Goal: Task Accomplishment & Management: Manage account settings

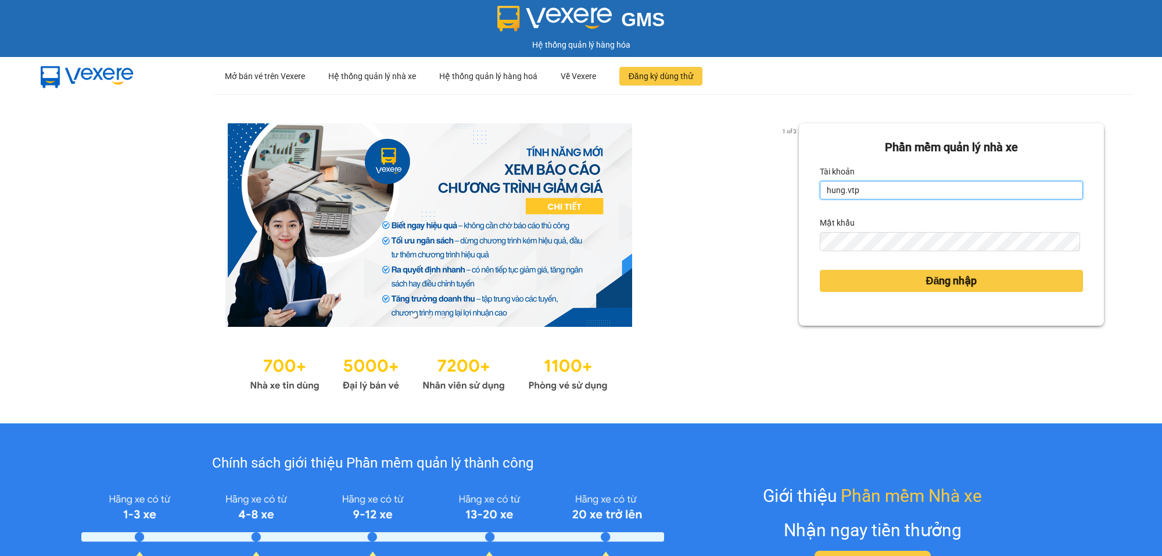
click at [911, 191] on input "hung.vtp" at bounding box center [951, 190] width 263 height 19
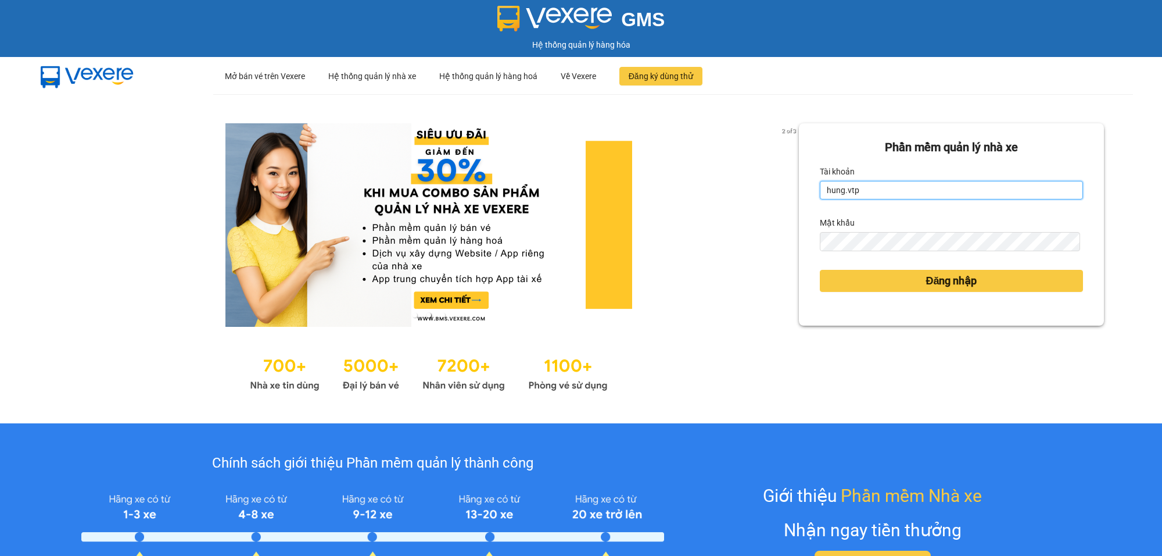
type input "ngocgiau.vtp"
click at [820, 270] on button "Đăng nhập" at bounding box center [951, 281] width 263 height 22
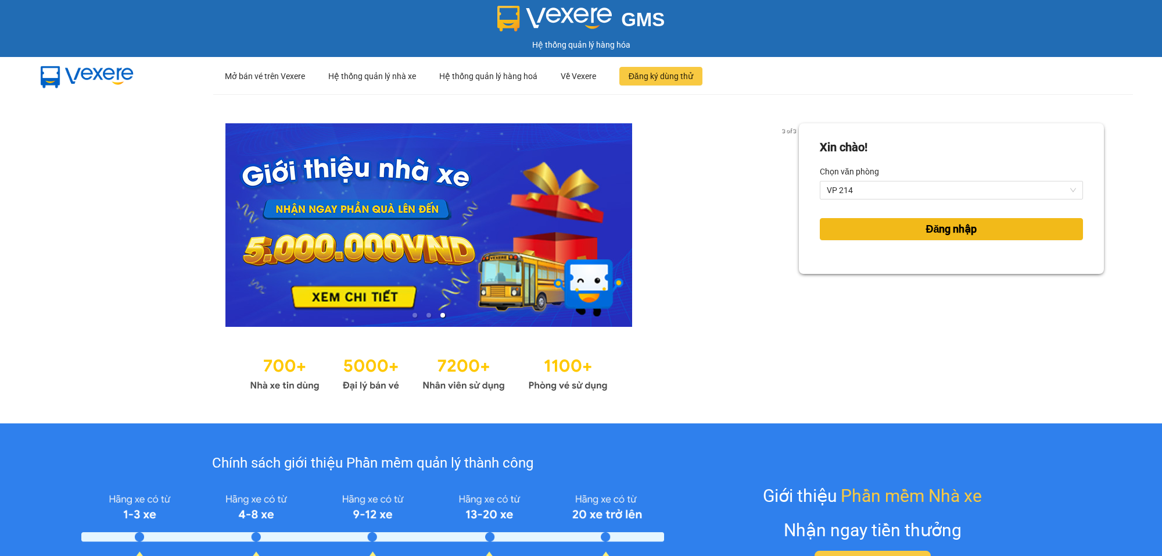
click at [962, 230] on span "Đăng nhập" at bounding box center [951, 229] width 51 height 16
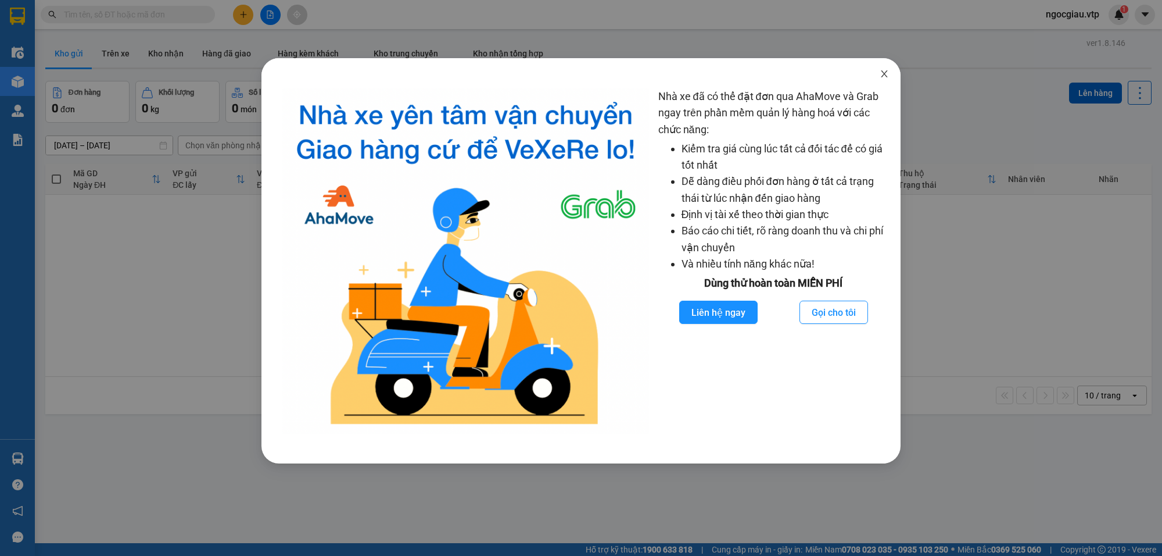
click at [884, 71] on icon "close" at bounding box center [884, 73] width 9 height 9
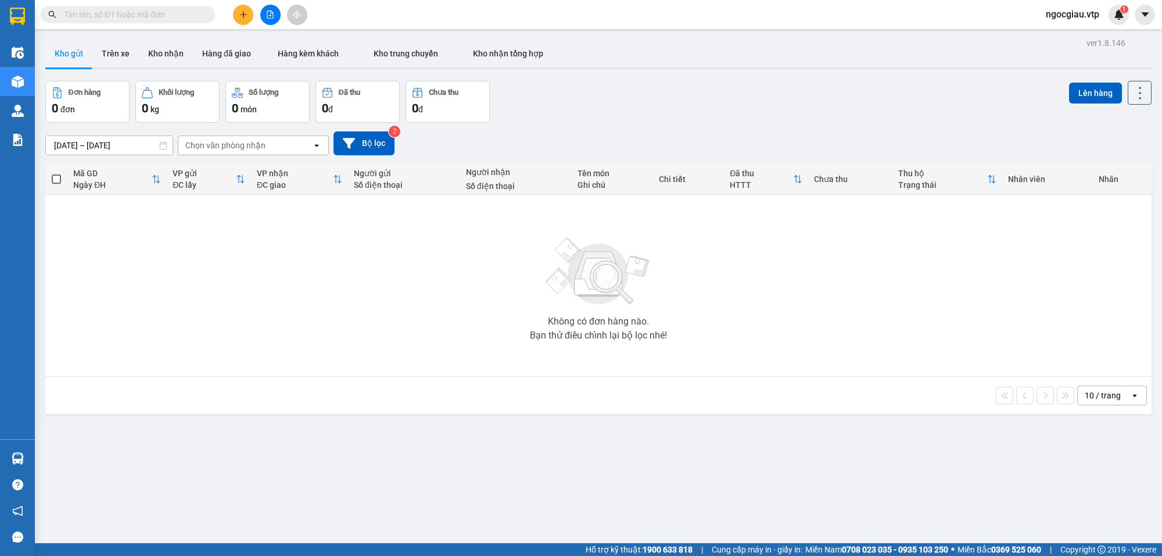
click at [904, 330] on div "Không có đơn hàng nào. Bạn thử điều chỉnh lại bộ lọc nhé!" at bounding box center [598, 285] width 1095 height 174
click at [173, 48] on button "Kho nhận" at bounding box center [166, 54] width 54 height 28
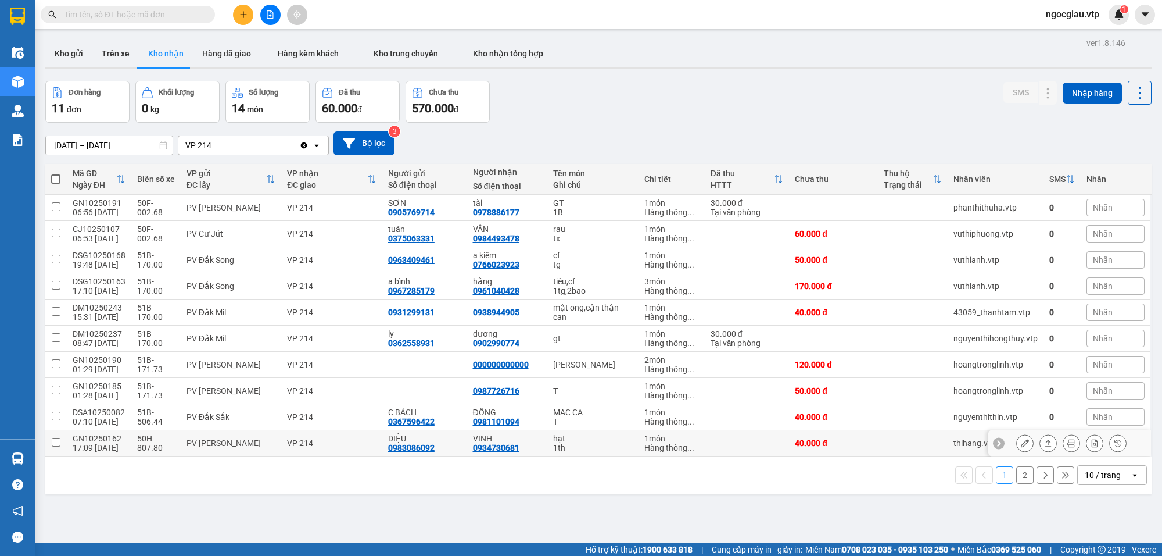
scroll to position [53, 0]
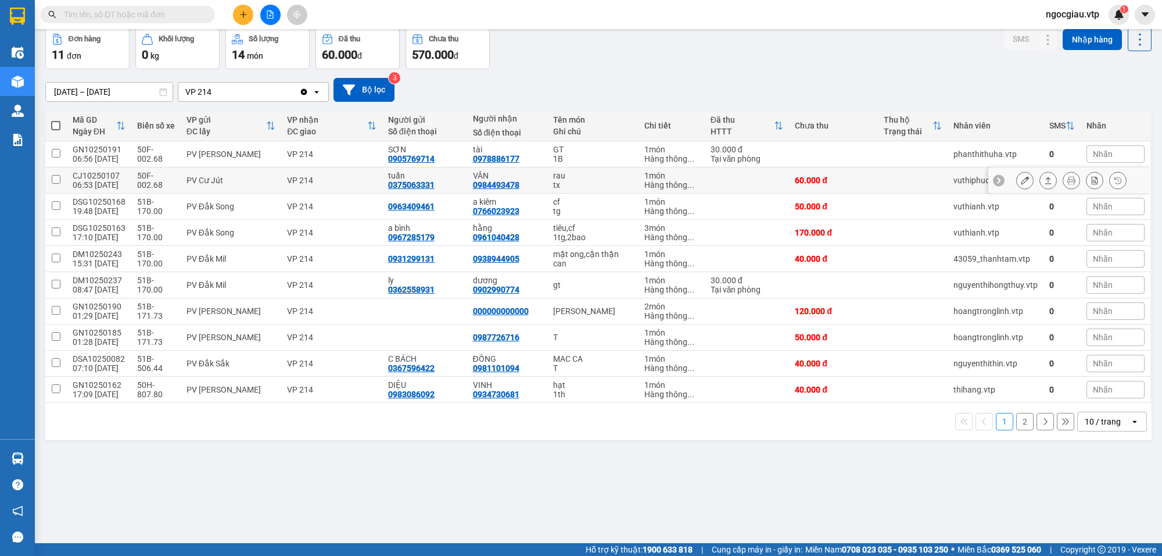
click at [1021, 181] on icon at bounding box center [1025, 180] width 8 height 8
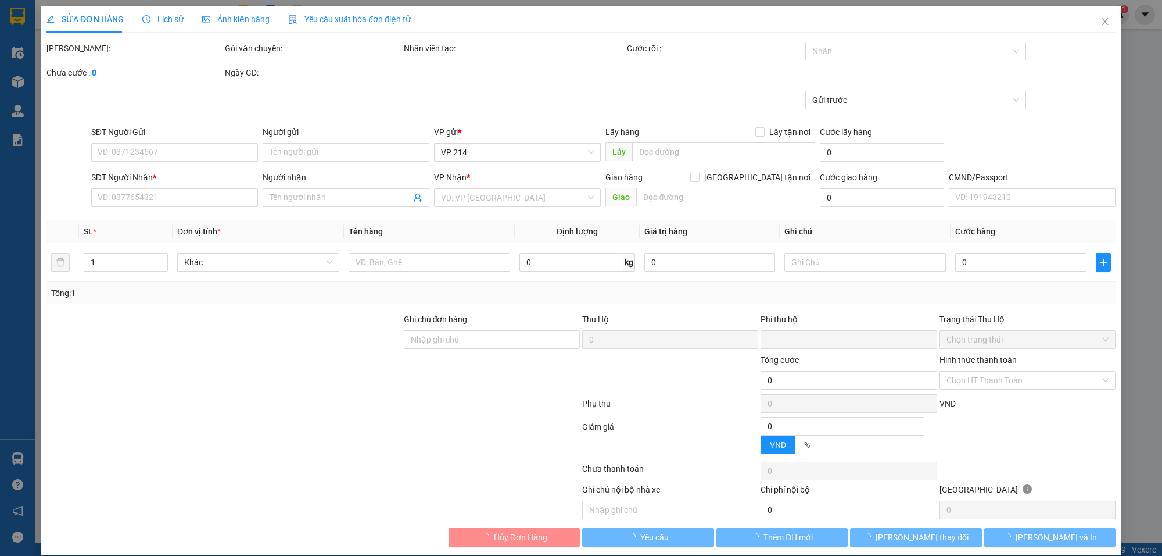
type input "0375063331"
type input "tuấn"
type input "0984493478"
type input "VÂN"
type input "0"
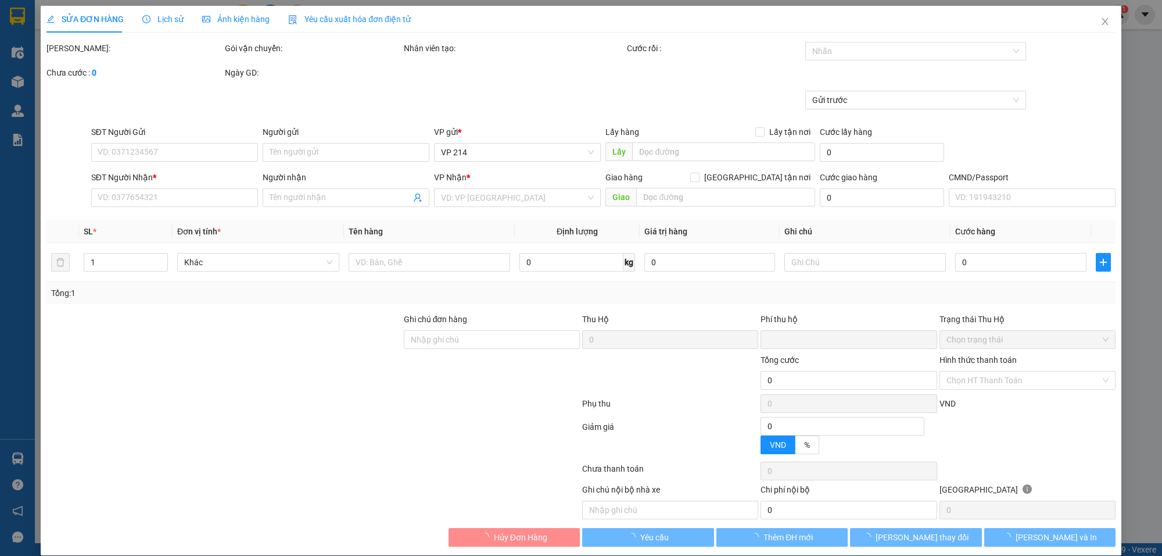
type input "60.000"
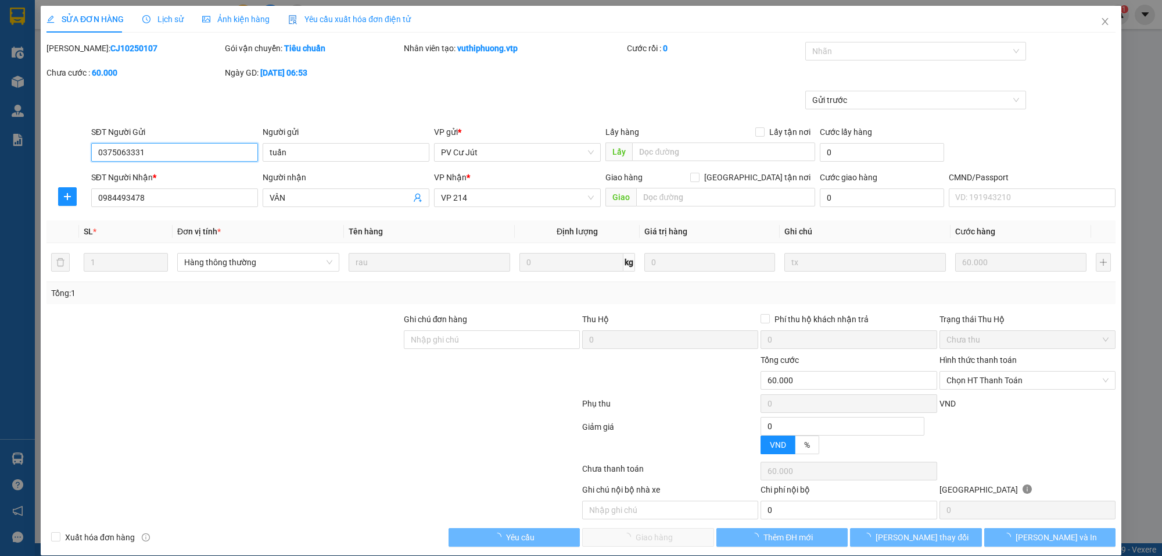
type input "3.000"
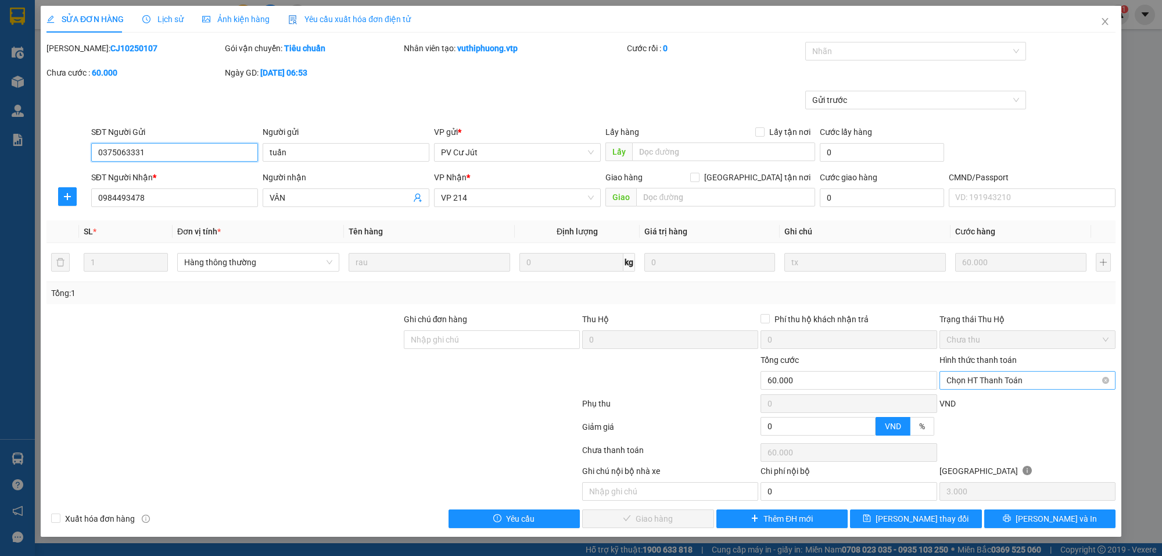
click at [972, 381] on span "Chọn HT Thanh Toán" at bounding box center [1028, 379] width 162 height 17
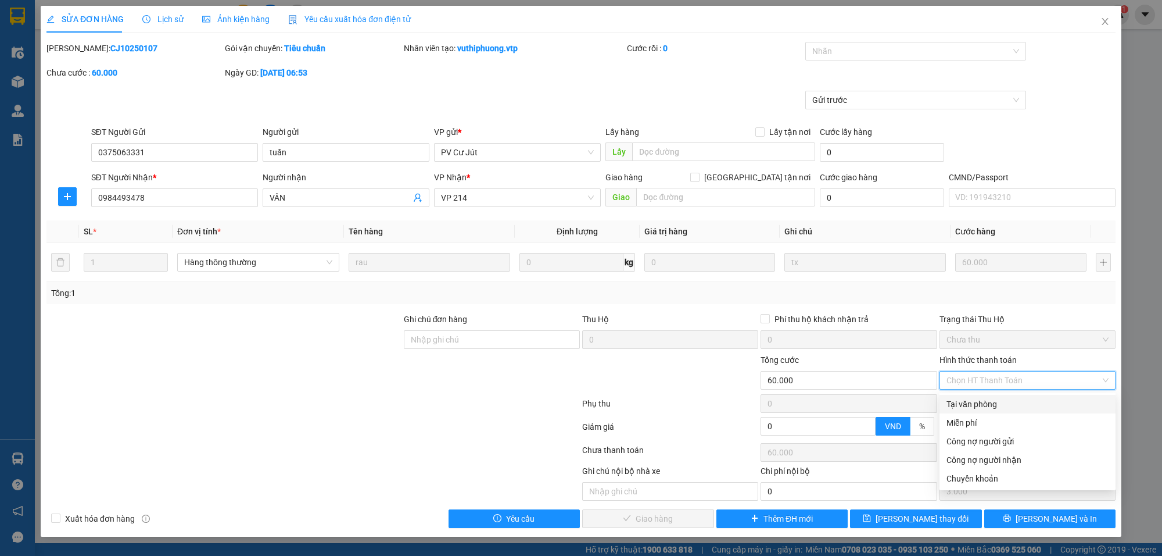
click at [971, 399] on div "Tại văn phòng" at bounding box center [1028, 403] width 162 height 13
type input "0"
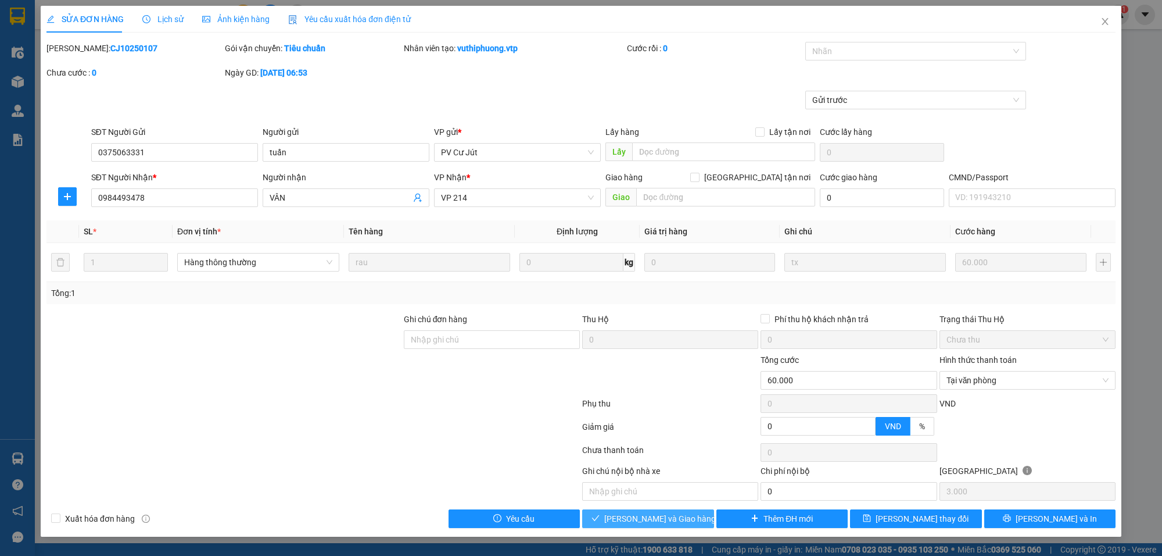
click at [673, 525] on span "[PERSON_NAME] và Giao hàng" at bounding box center [660, 518] width 112 height 13
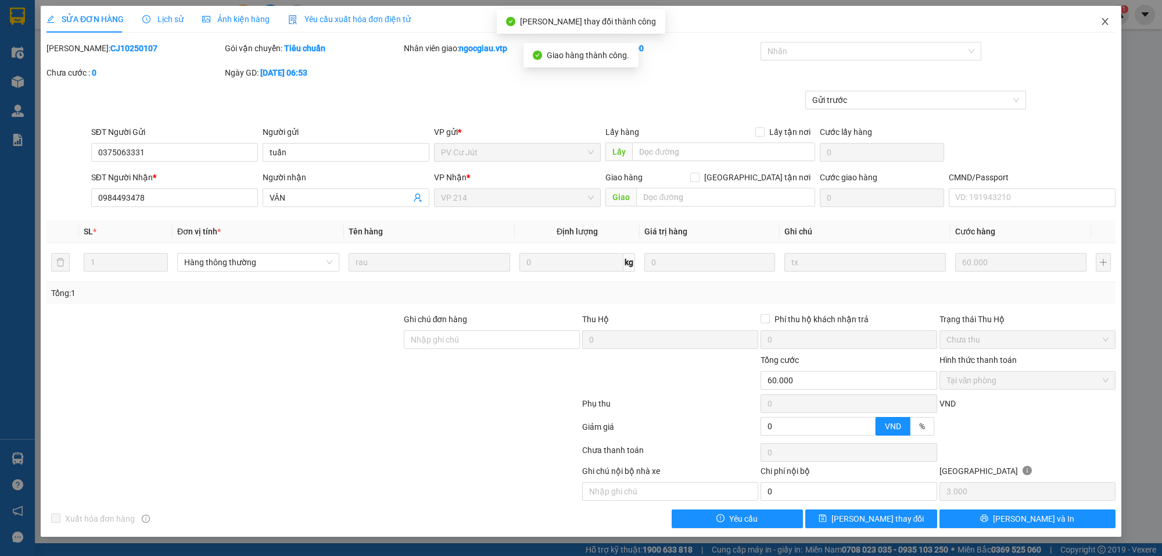
click at [1105, 20] on icon "close" at bounding box center [1105, 21] width 9 height 9
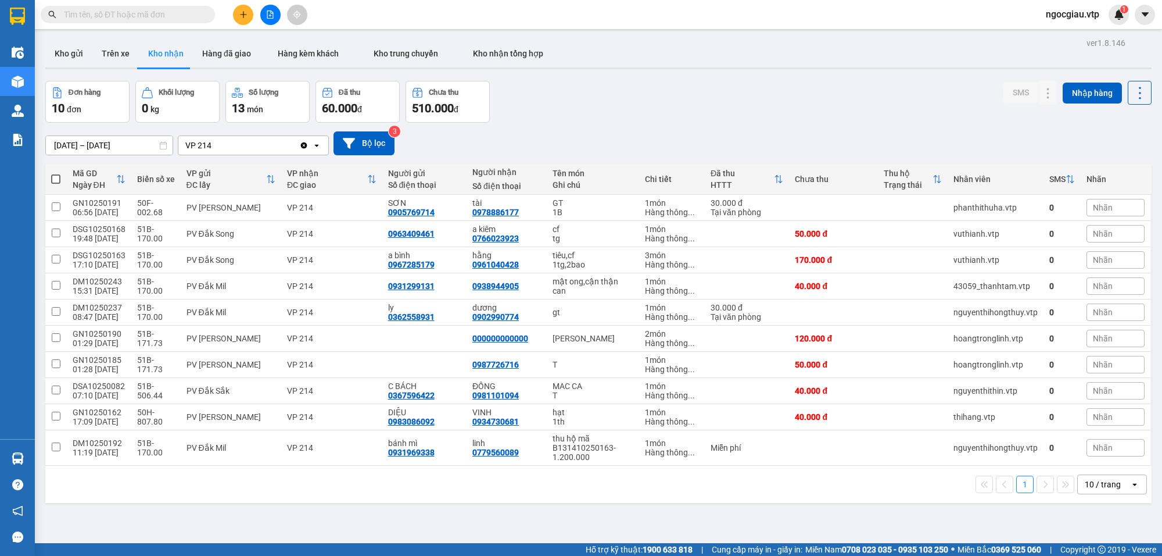
click at [1110, 481] on div "10 / trang" at bounding box center [1104, 484] width 52 height 19
click at [1111, 457] on span "100 / trang" at bounding box center [1097, 461] width 42 height 12
click at [88, 141] on input "[DATE] – [DATE]" at bounding box center [109, 145] width 127 height 19
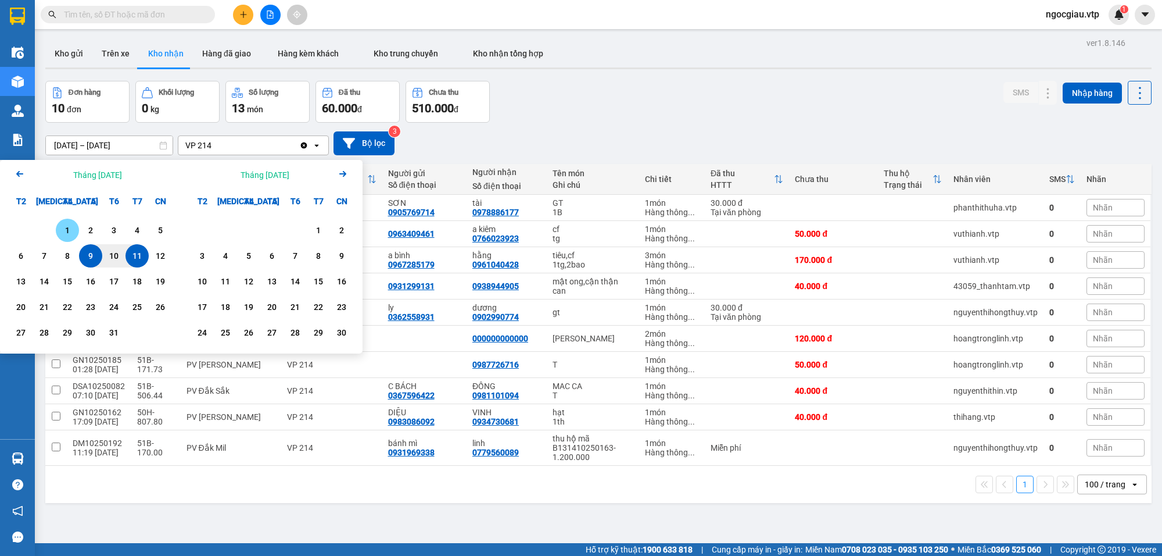
click at [73, 227] on div "1" at bounding box center [67, 230] width 16 height 14
click at [149, 143] on input "[DATE] – / /" at bounding box center [109, 145] width 127 height 19
click at [132, 251] on div "11" at bounding box center [137, 256] width 16 height 14
type input "[DATE] – [DATE]"
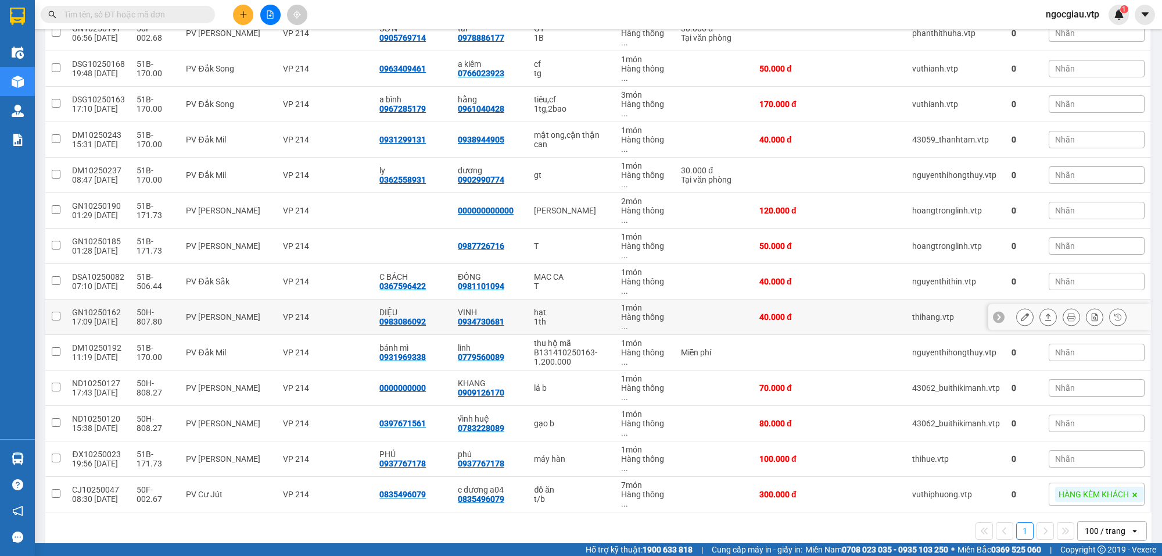
scroll to position [198, 0]
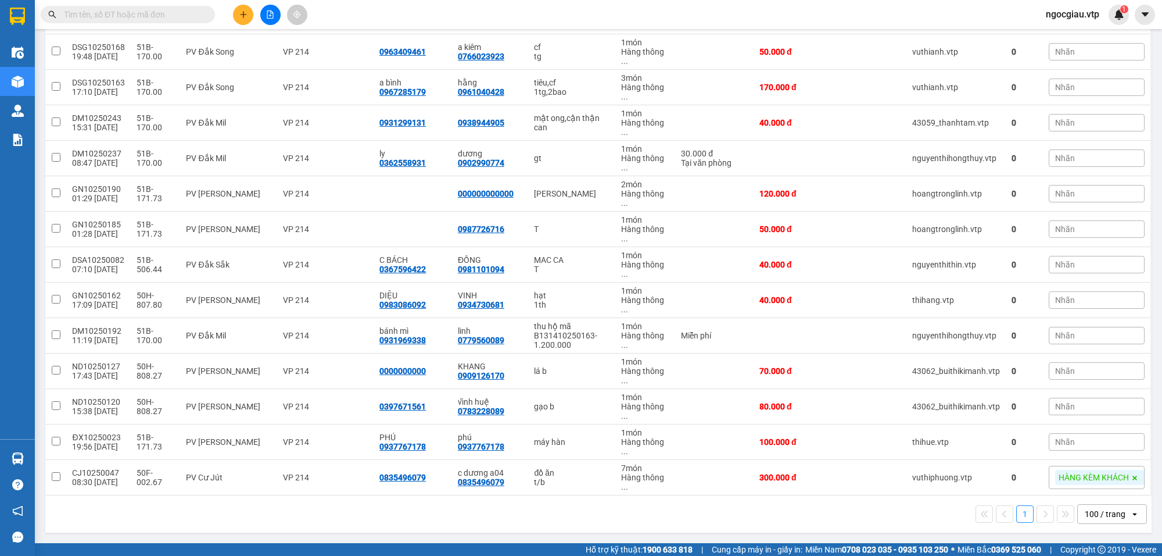
click at [1111, 512] on div "100 / trang" at bounding box center [1105, 514] width 41 height 12
click at [854, 488] on td at bounding box center [872, 477] width 70 height 35
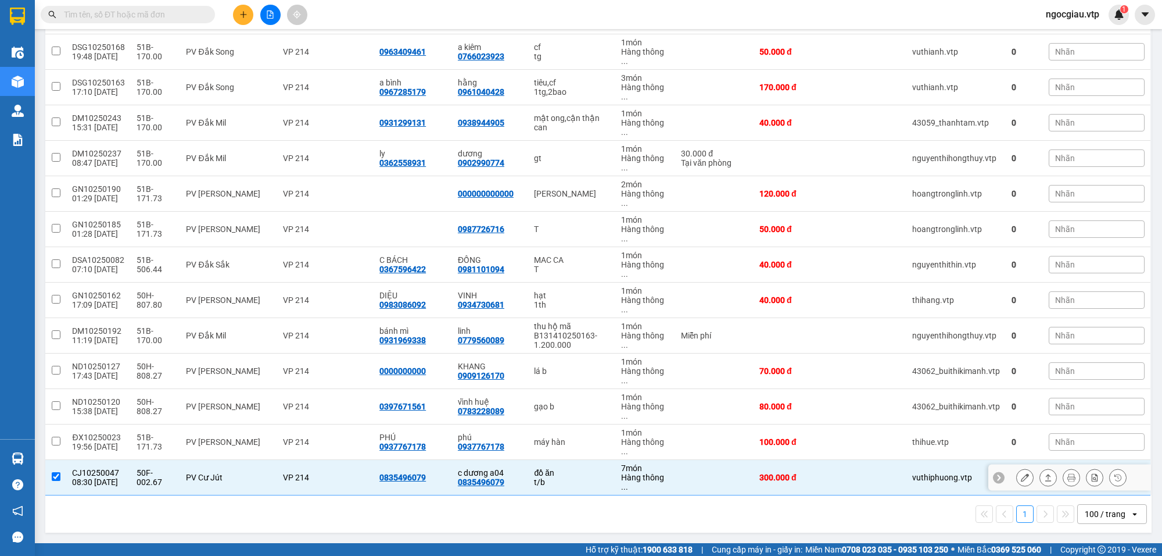
click at [837, 467] on td at bounding box center [872, 477] width 70 height 35
checkbox input "false"
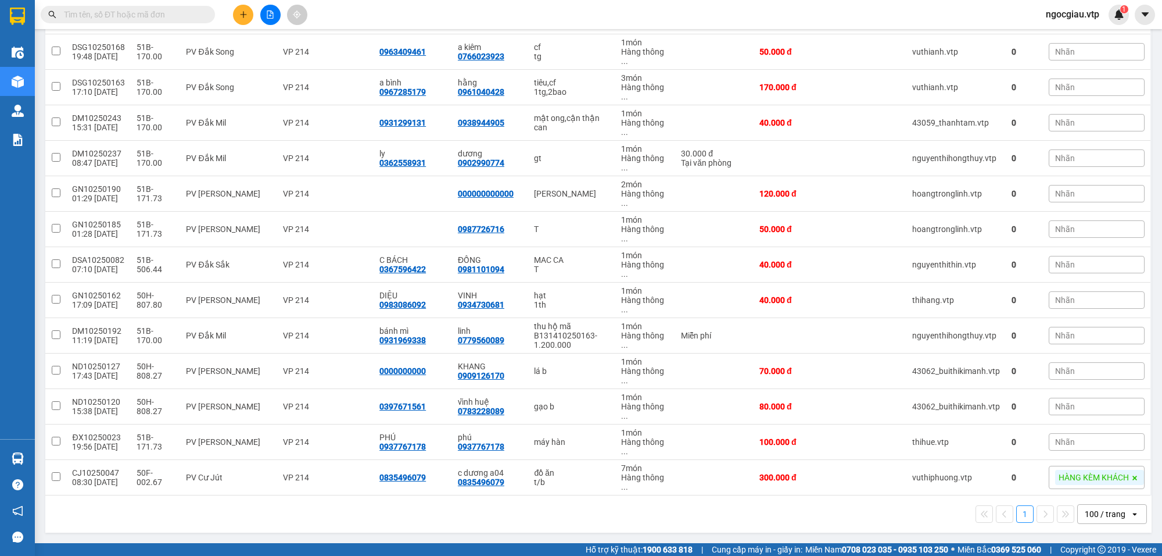
click at [1080, 506] on div "100 / trang" at bounding box center [1104, 513] width 52 height 19
click at [899, 521] on div "1 100 / trang open" at bounding box center [598, 514] width 1097 height 20
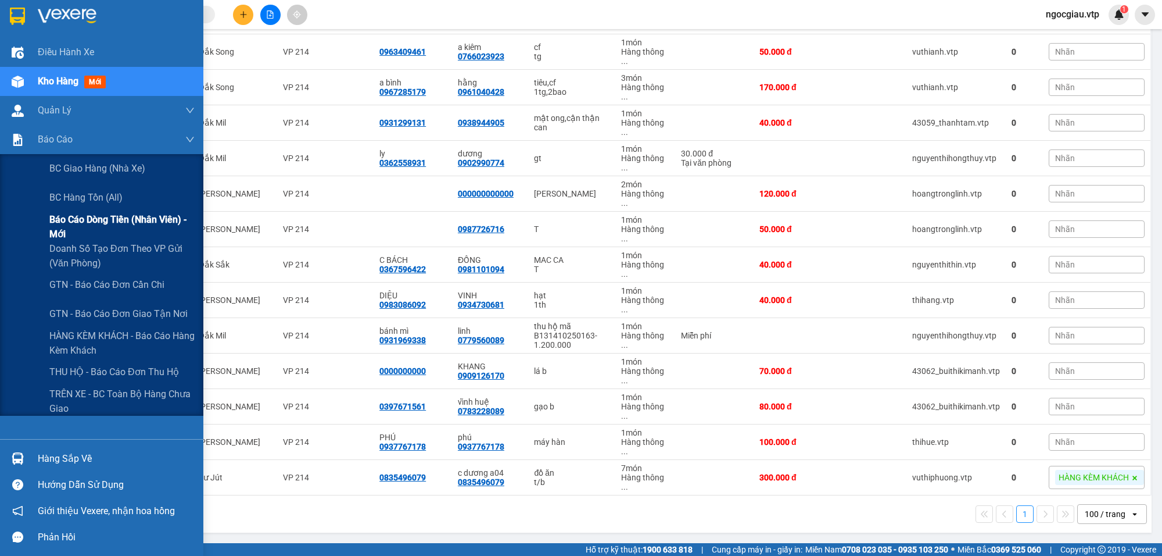
click at [96, 221] on span "Báo cáo dòng tiền (nhân viên) - mới" at bounding box center [121, 226] width 145 height 29
